Goal: Find specific page/section: Find specific page/section

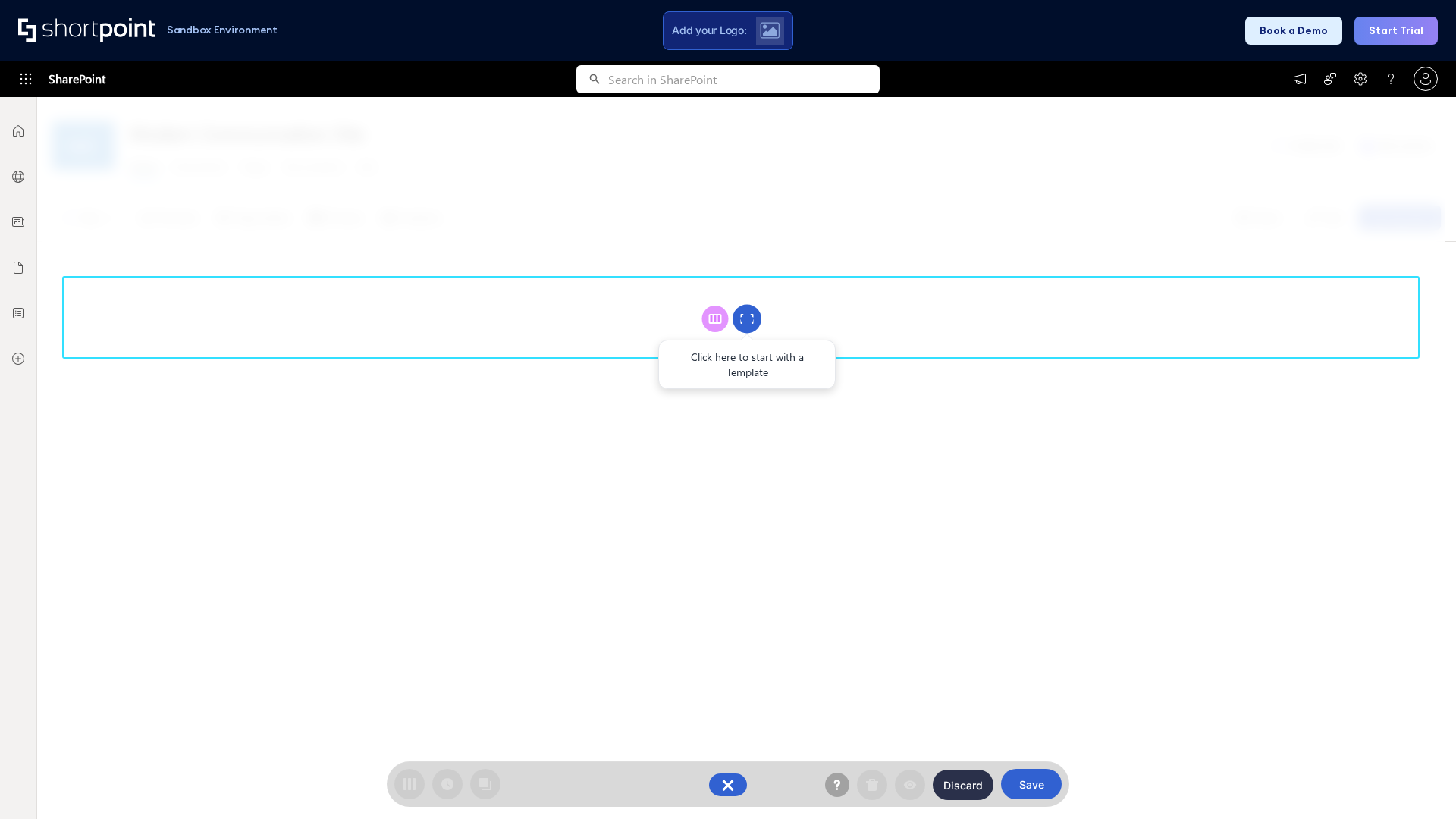
click at [747, 319] on circle at bounding box center [747, 319] width 29 height 29
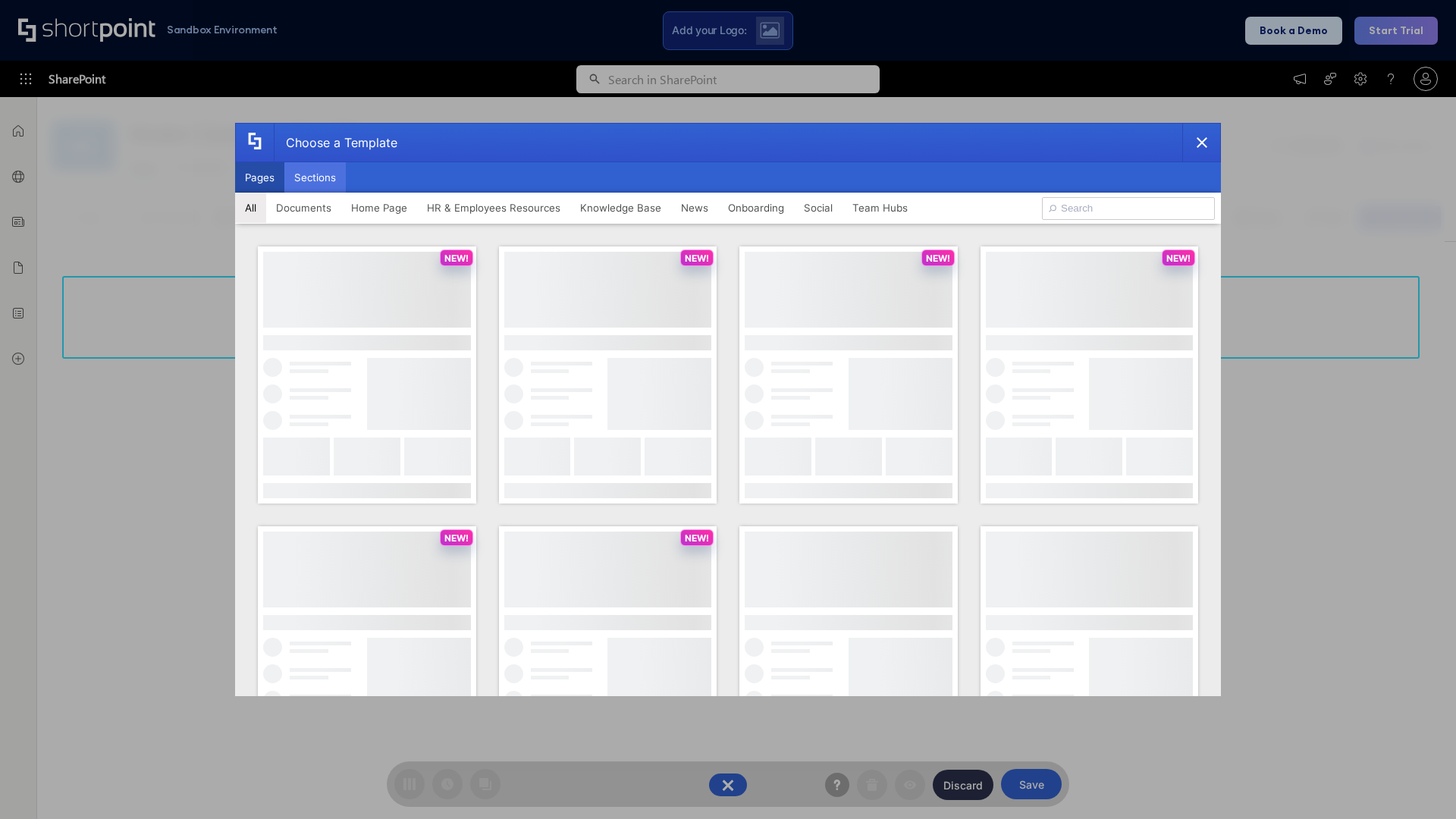
click at [314, 178] on button "Sections" at bounding box center [315, 178] width 62 height 30
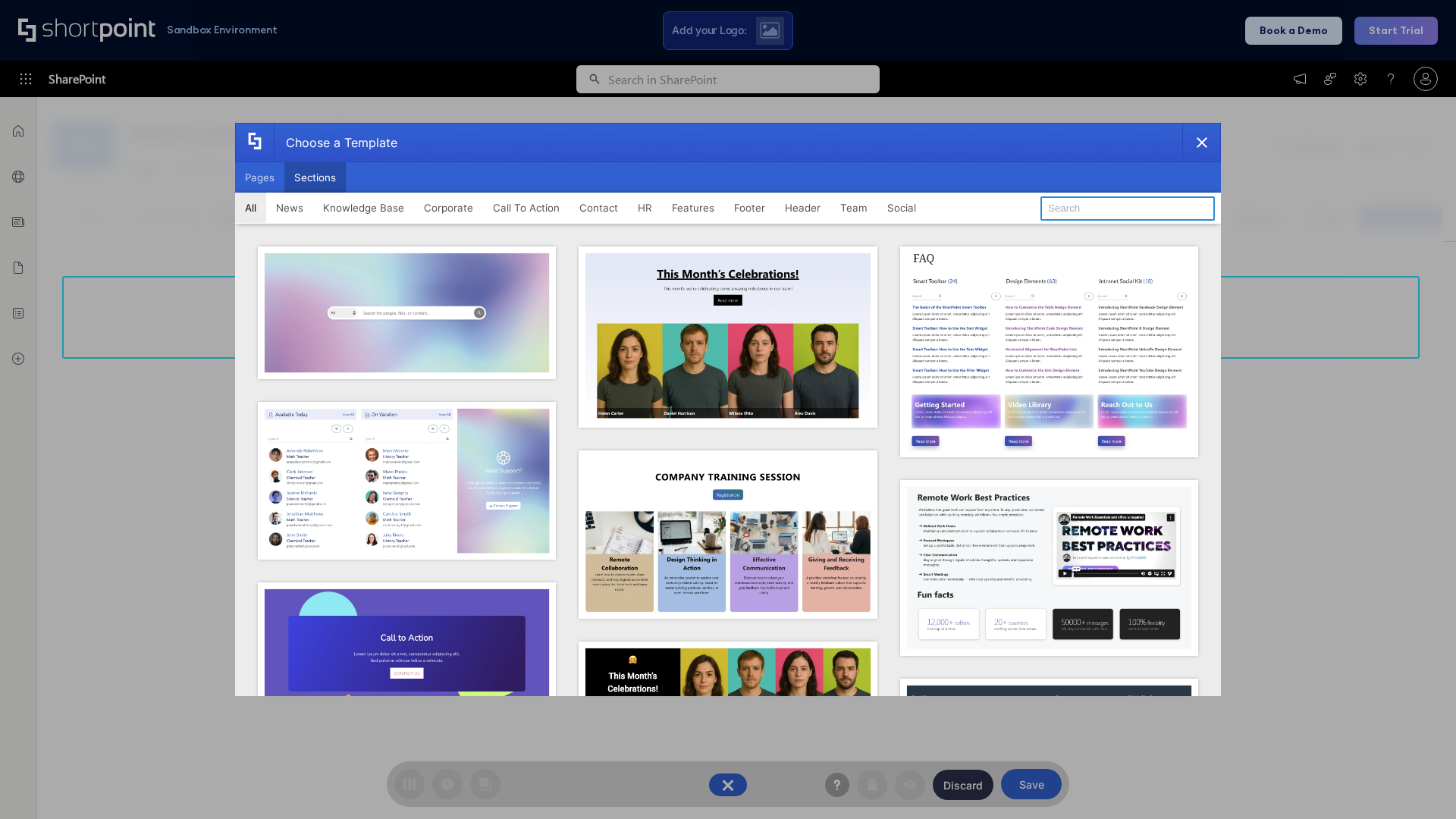
type input "Social News"
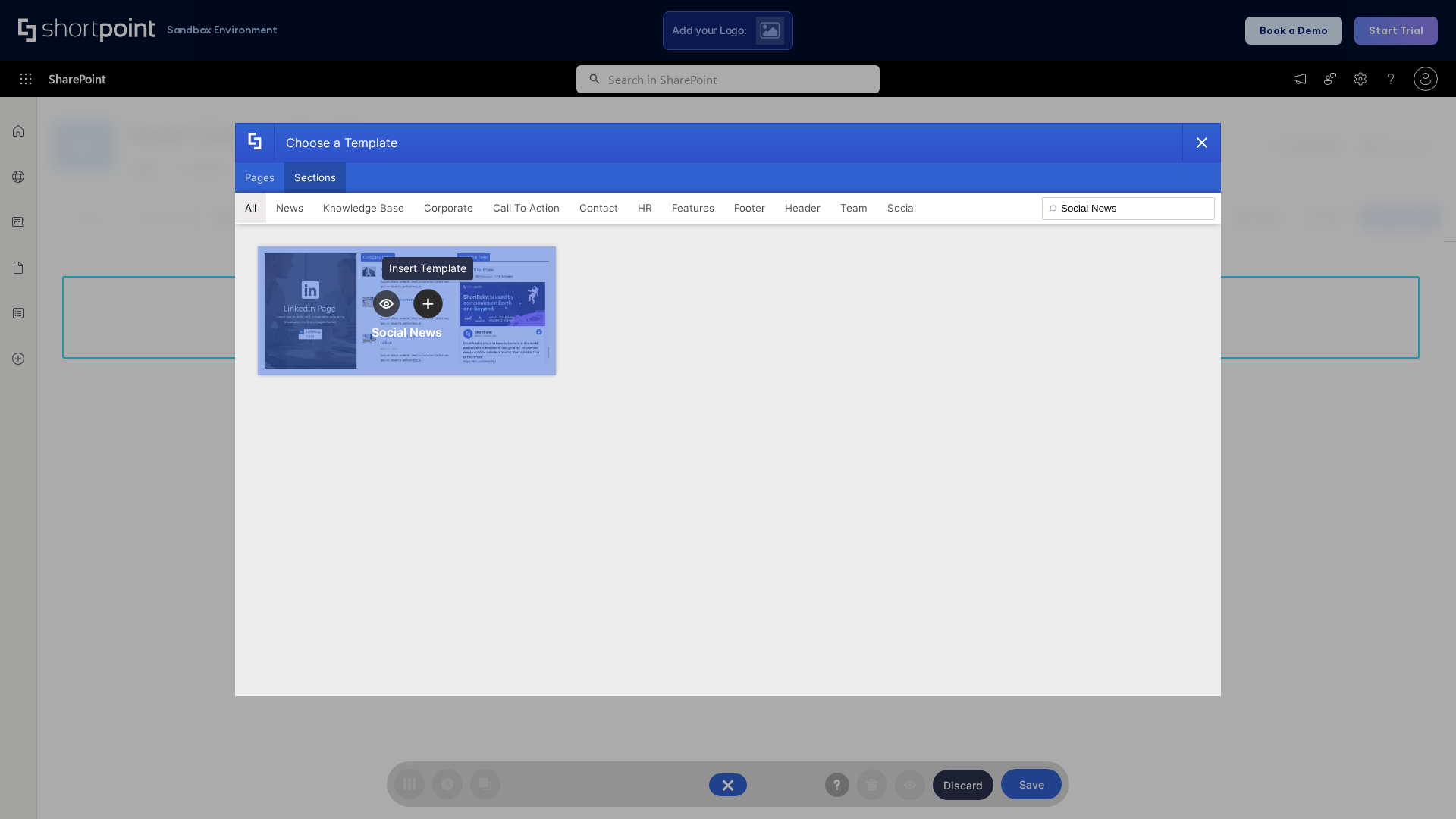
click at [428, 304] on icon "template selector" at bounding box center [428, 303] width 11 height 11
